Goal: Information Seeking & Learning: Learn about a topic

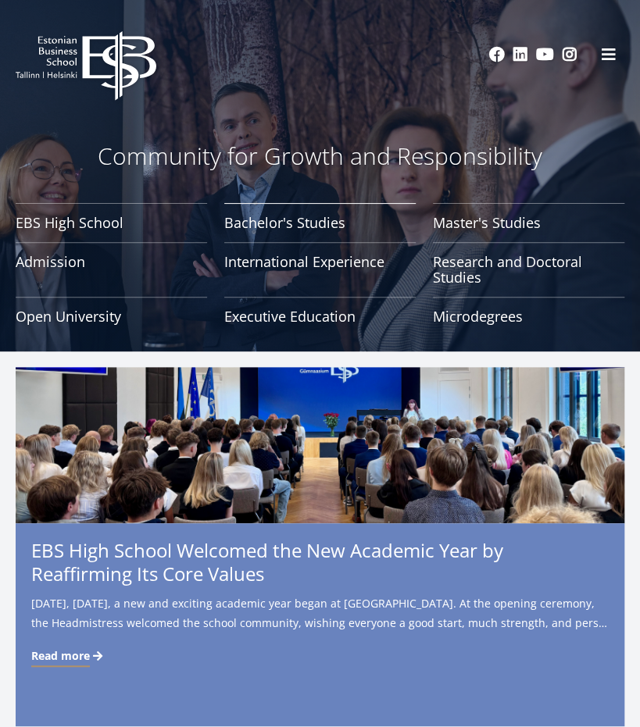
click at [277, 221] on link "Bachelor's Studies" at bounding box center [319, 222] width 191 height 39
click at [108, 265] on link "Admission" at bounding box center [111, 269] width 191 height 55
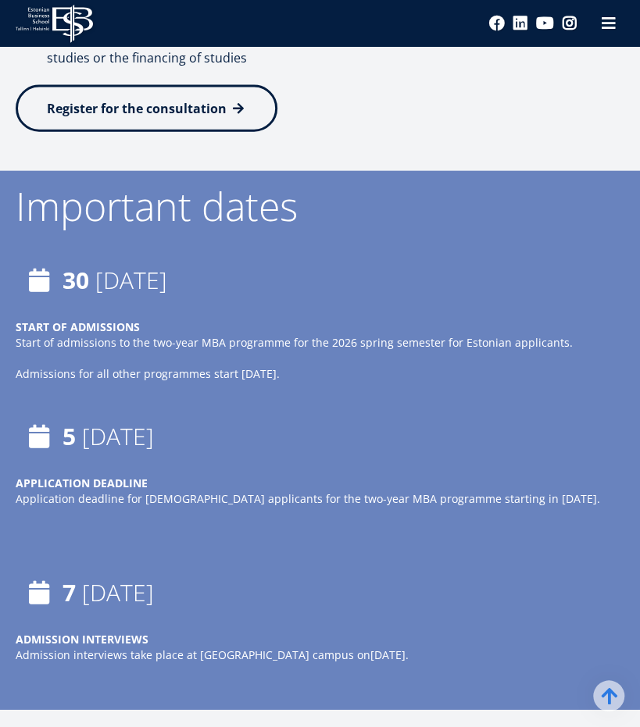
scroll to position [1172, 0]
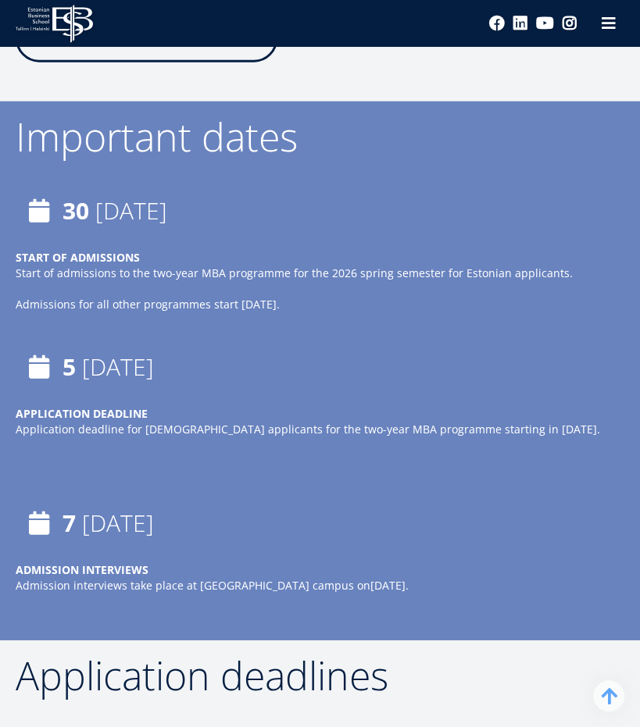
drag, startPoint x: 306, startPoint y: 392, endPoint x: 285, endPoint y: 399, distance: 22.2
click at [285, 422] on p "Application deadline for Estonian applicants for the two-year MBA programme sta…" at bounding box center [320, 430] width 608 height 16
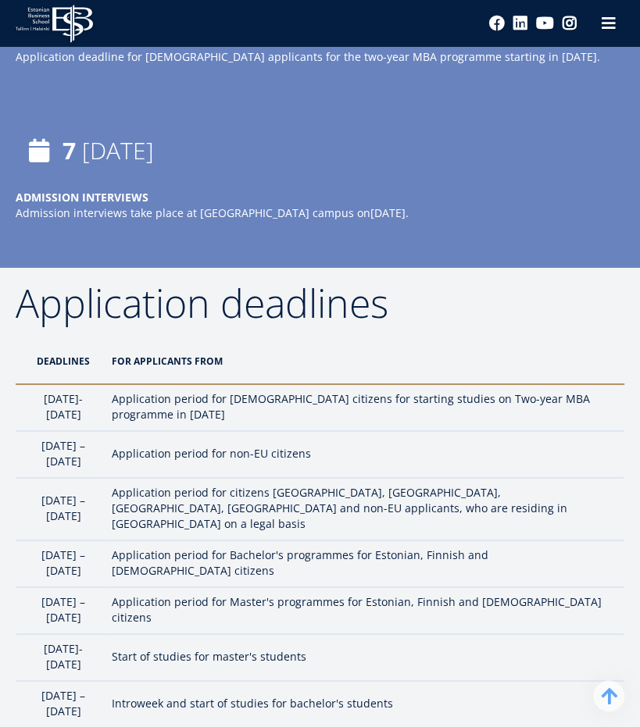
scroll to position [1718, 0]
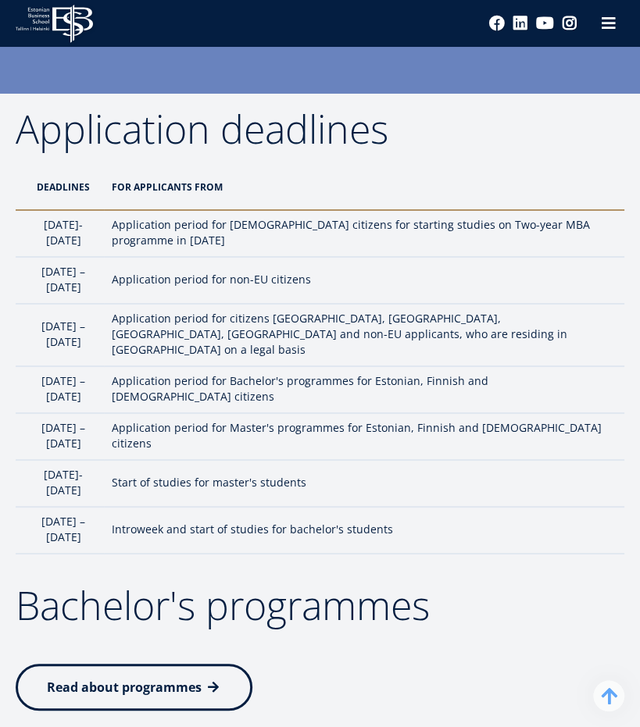
click at [297, 586] on h2 "Bachelor's programmes" at bounding box center [320, 605] width 608 height 39
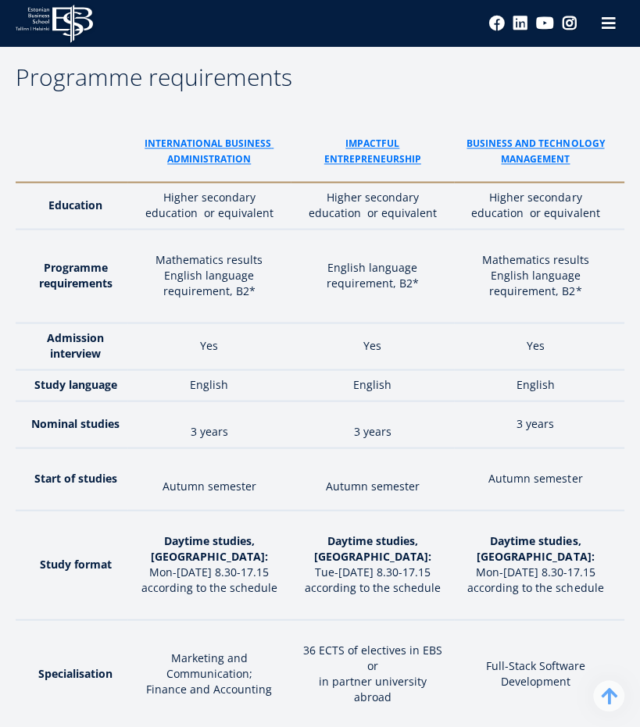
scroll to position [2656, 0]
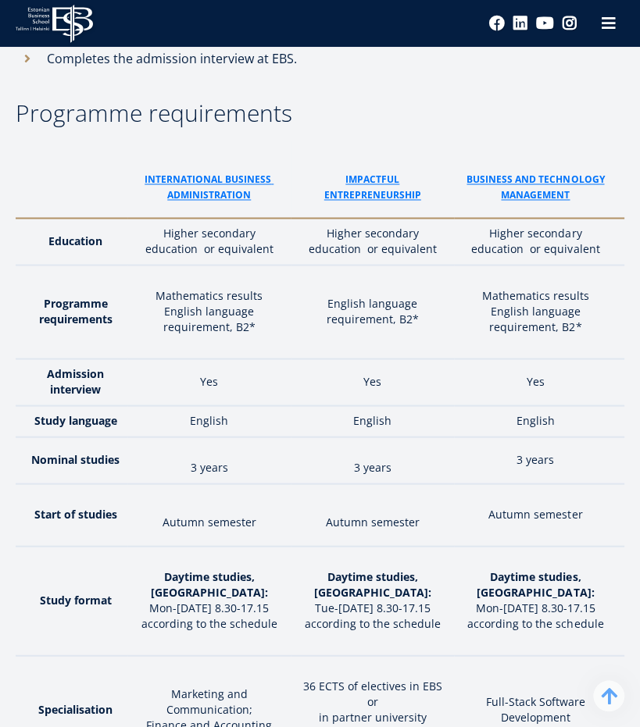
drag, startPoint x: 291, startPoint y: 448, endPoint x: 172, endPoint y: 387, distance: 133.1
click at [172, 459] on p "3 years" at bounding box center [208, 467] width 147 height 16
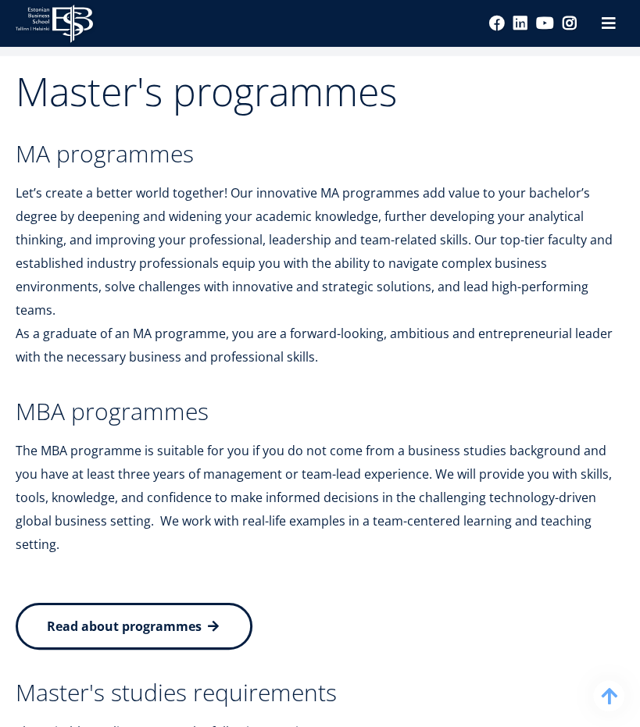
scroll to position [3437, 0]
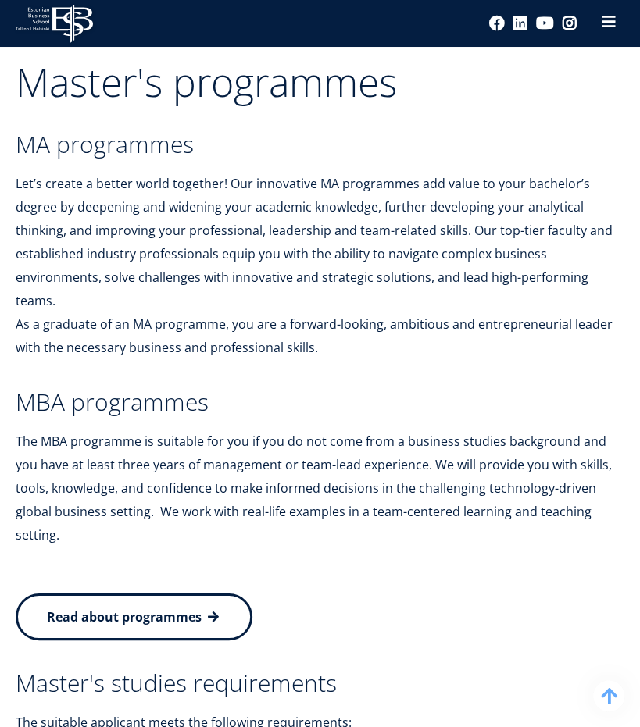
click at [602, 18] on span at bounding box center [609, 22] width 16 height 16
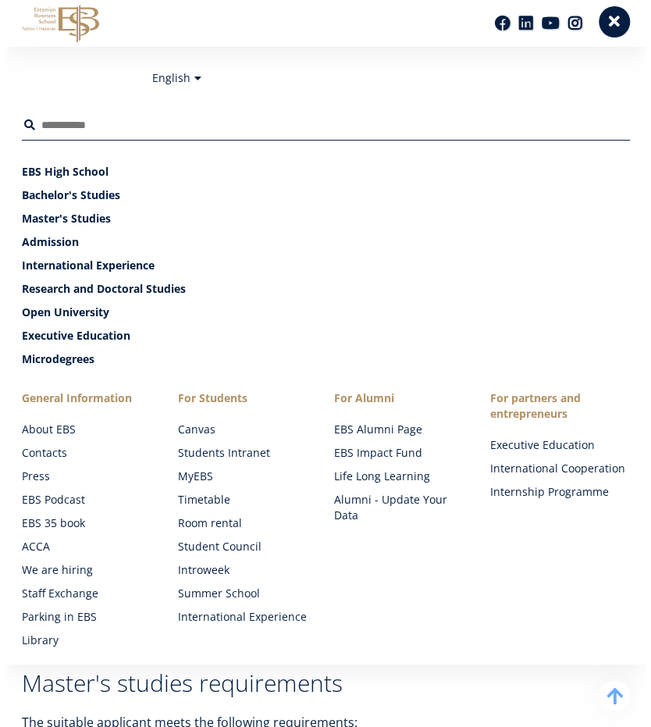
scroll to position [3382, 0]
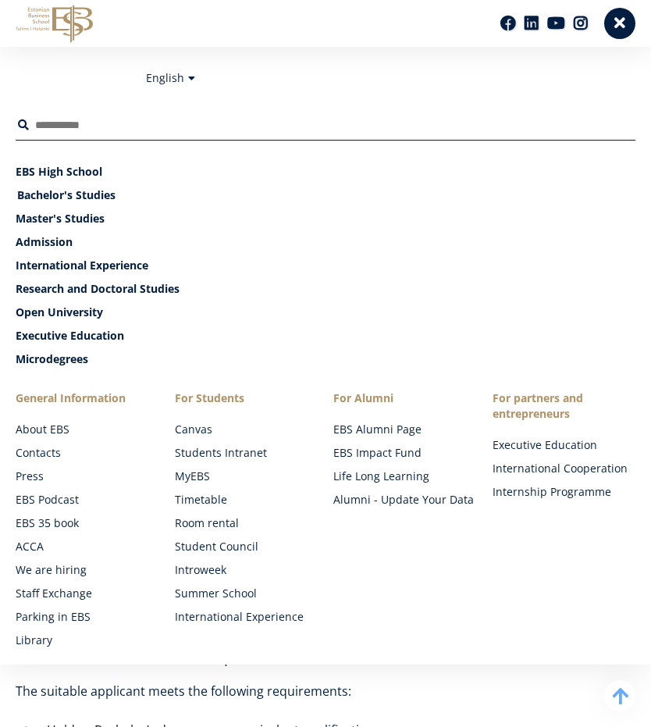
click at [53, 196] on link "Bachelor's Studies" at bounding box center [327, 195] width 620 height 16
click at [621, 20] on span at bounding box center [620, 22] width 16 height 16
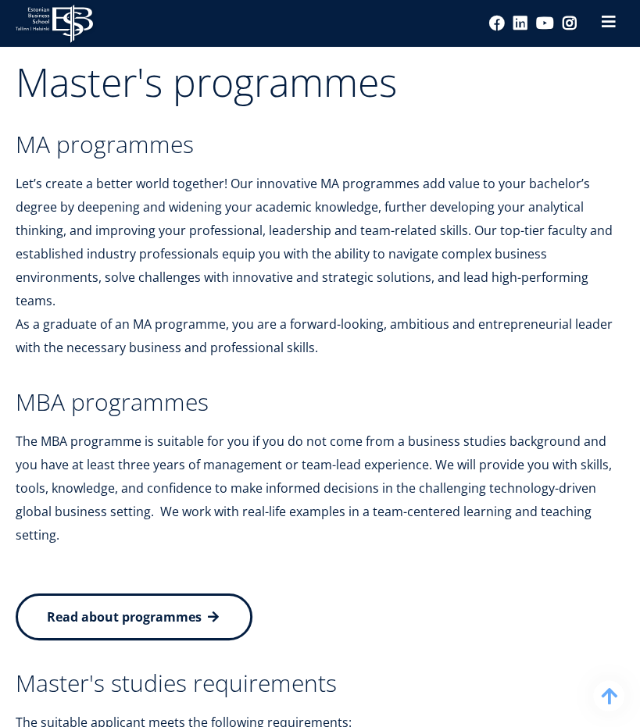
click at [613, 21] on span at bounding box center [609, 22] width 16 height 16
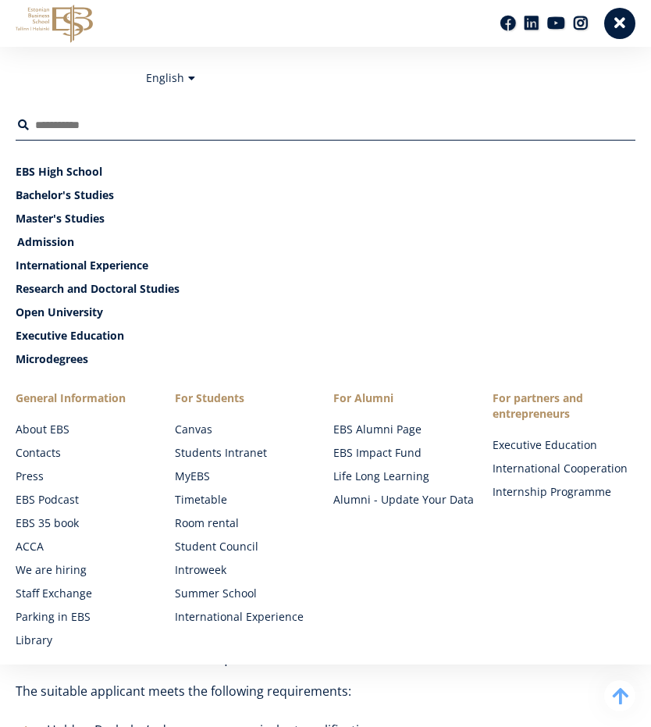
click at [36, 241] on link "Admission" at bounding box center [327, 242] width 620 height 16
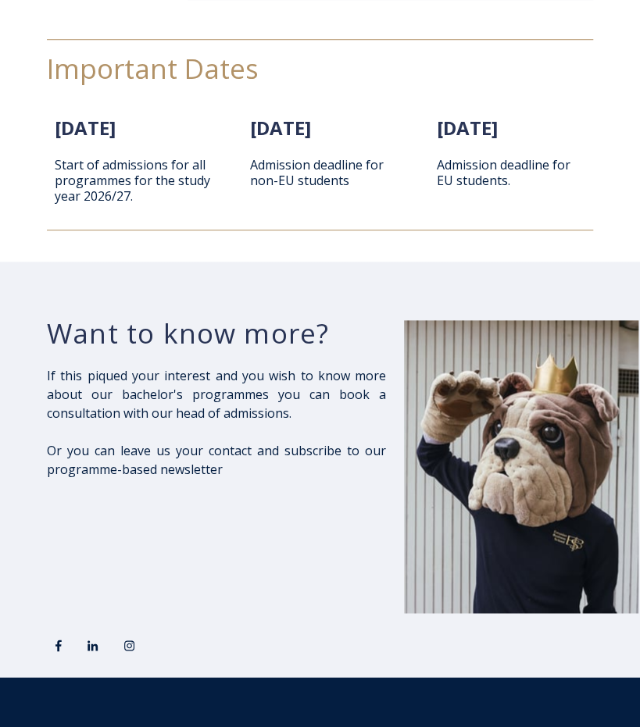
scroll to position [2343, 0]
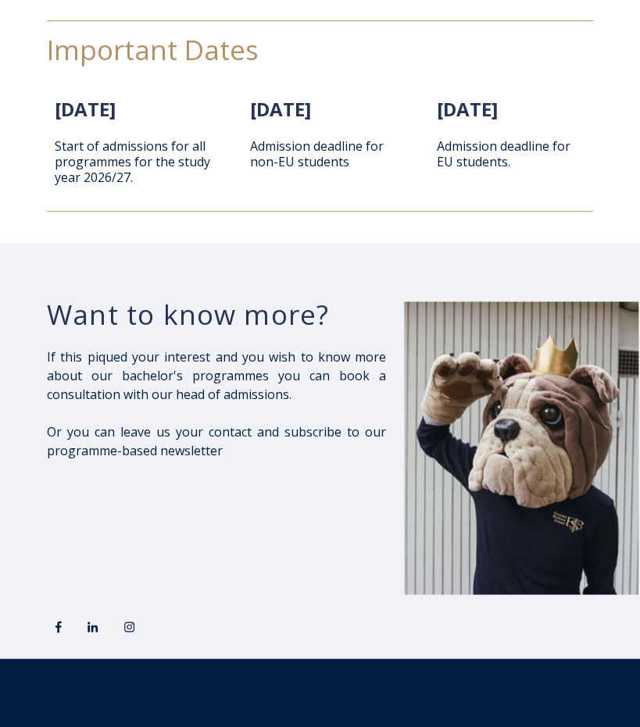
click at [52, 169] on div "[DATE] Start of admissions for all programmes for the study year 2026/27." at bounding box center [133, 150] width 172 height 122
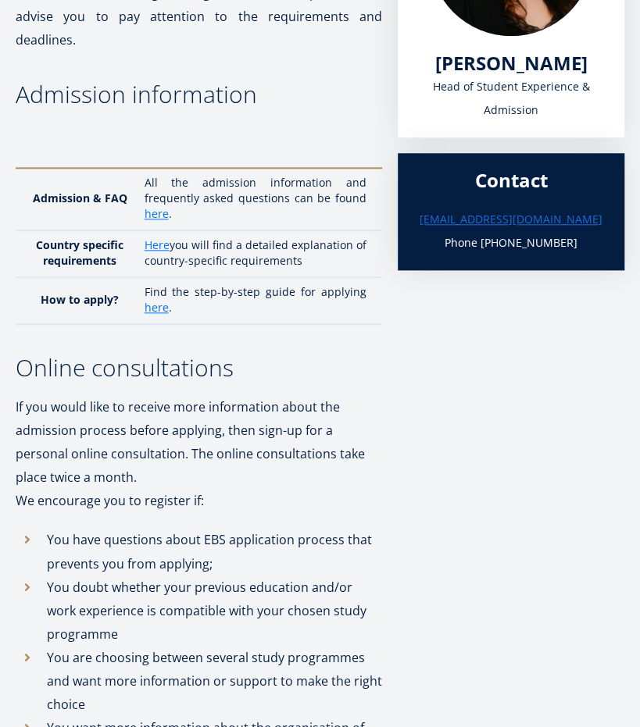
scroll to position [469, 0]
